Goal: Find specific page/section: Find specific page/section

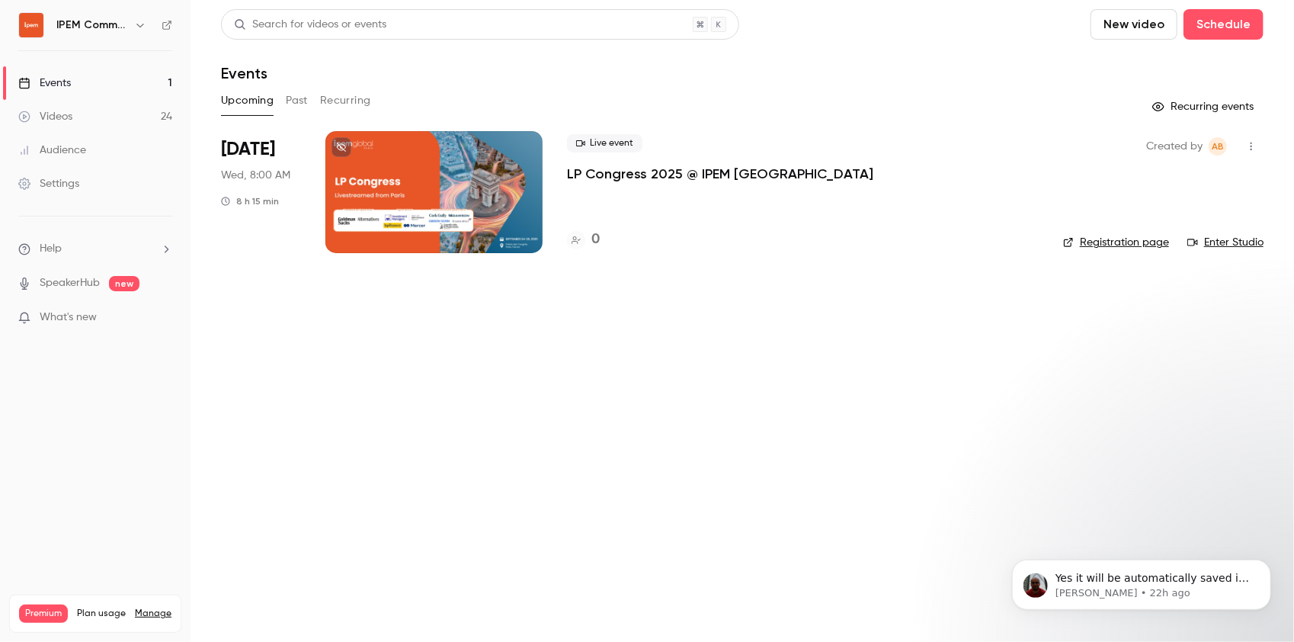
click at [666, 172] on p "LP Congress 2025 @ IPEM [GEOGRAPHIC_DATA]" at bounding box center [720, 174] width 306 height 18
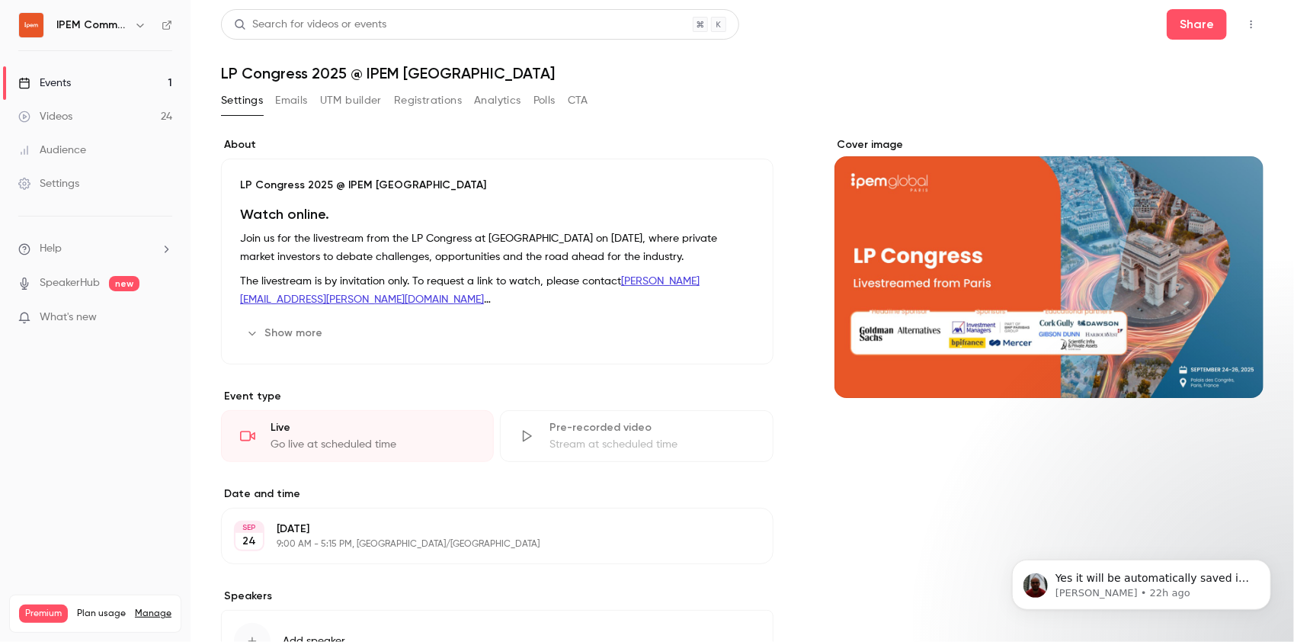
click at [48, 76] on div "Events" at bounding box center [44, 82] width 53 height 15
